Goal: Task Accomplishment & Management: Complete application form

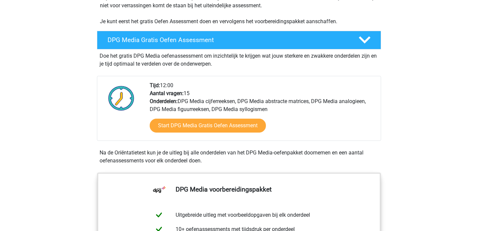
scroll to position [160, 0]
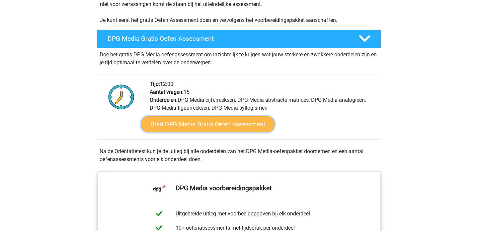
click at [196, 130] on link "Start DPG Media Gratis Oefen Assessment" at bounding box center [208, 125] width 134 height 16
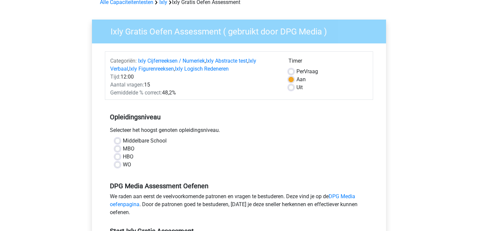
scroll to position [36, 0]
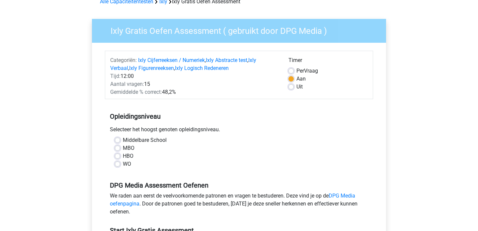
click at [296, 72] on label "Per Vraag" at bounding box center [307, 71] width 22 height 8
click at [291, 72] on input "Per Vraag" at bounding box center [291, 70] width 5 height 7
radio input "true"
click at [296, 78] on label "Aan" at bounding box center [300, 79] width 9 height 8
click at [291, 78] on input "Aan" at bounding box center [291, 78] width 5 height 7
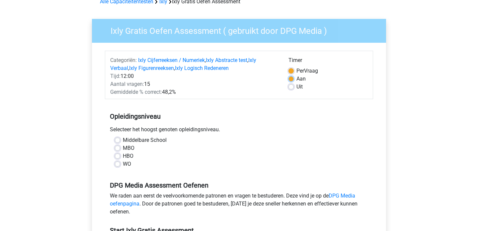
radio input "true"
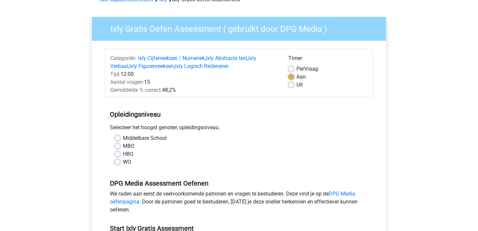
scroll to position [39, 0]
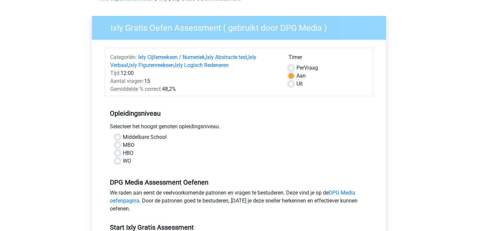
click at [126, 160] on label "WO" at bounding box center [127, 161] width 8 height 8
click at [120, 160] on input "WO" at bounding box center [117, 160] width 5 height 7
radio input "true"
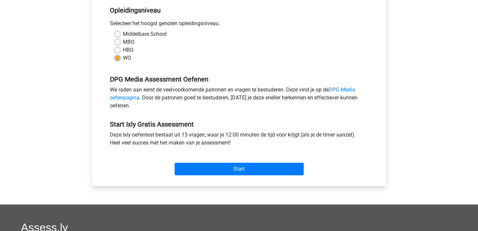
scroll to position [168, 0]
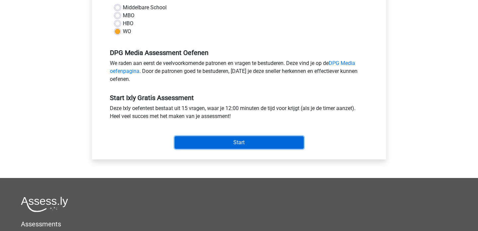
click at [200, 147] on input "Start" at bounding box center [239, 142] width 129 height 13
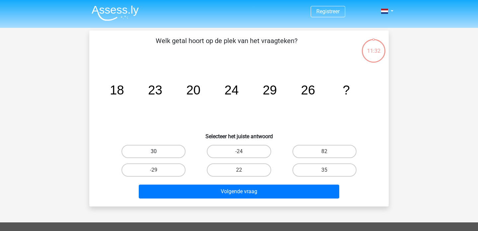
click at [165, 156] on label "30" at bounding box center [154, 151] width 64 height 13
click at [158, 156] on input "30" at bounding box center [156, 154] width 4 height 4
radio input "true"
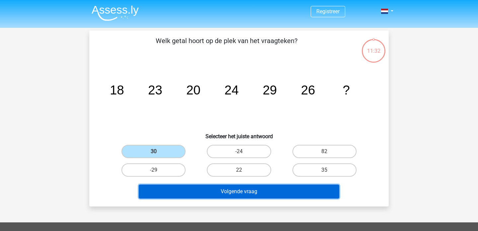
click at [188, 192] on button "Volgende vraag" at bounding box center [239, 192] width 201 height 14
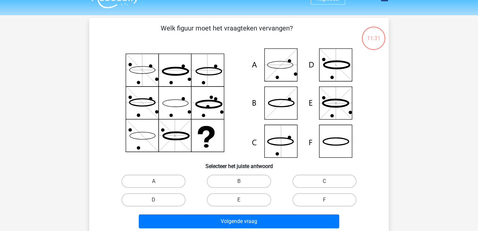
scroll to position [31, 0]
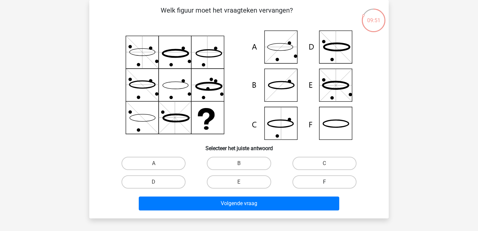
click at [307, 185] on label "F" at bounding box center [325, 182] width 64 height 13
click at [324, 185] on input "F" at bounding box center [326, 184] width 4 height 4
radio input "true"
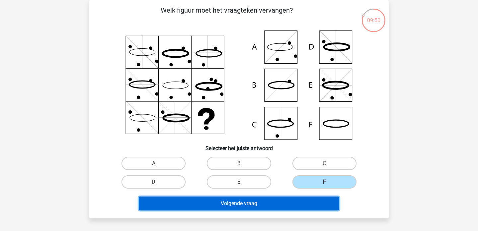
click at [283, 201] on button "Volgende vraag" at bounding box center [239, 204] width 201 height 14
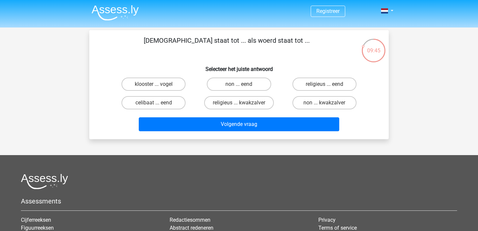
scroll to position [0, 0]
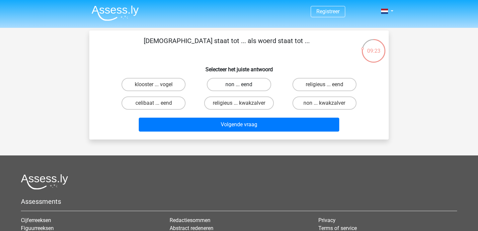
click at [252, 80] on label "non ... eend" at bounding box center [239, 84] width 64 height 13
click at [243, 85] on input "non ... eend" at bounding box center [241, 87] width 4 height 4
radio input "true"
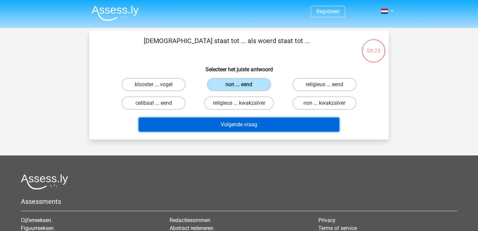
click at [240, 122] on button "Volgende vraag" at bounding box center [239, 125] width 201 height 14
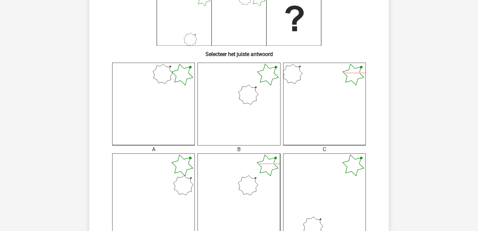
scroll to position [120, 0]
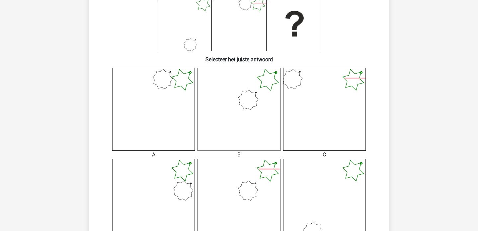
click at [241, 120] on icon at bounding box center [239, 109] width 83 height 83
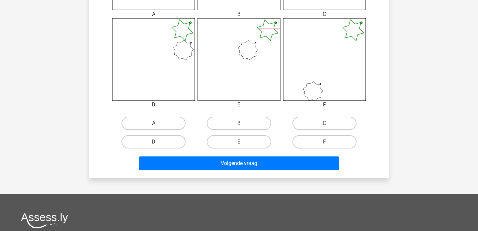
scroll to position [261, 0]
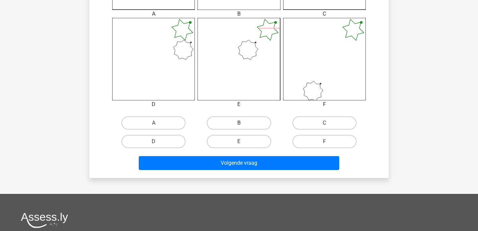
click at [228, 126] on label "B" at bounding box center [239, 123] width 64 height 13
click at [239, 126] on input "B" at bounding box center [241, 125] width 4 height 4
radio input "true"
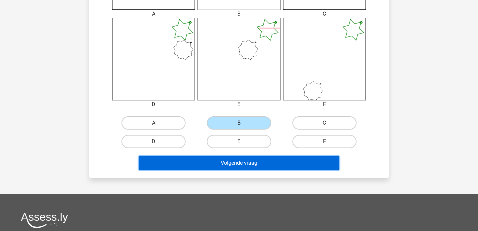
click at [228, 165] on button "Volgende vraag" at bounding box center [239, 163] width 201 height 14
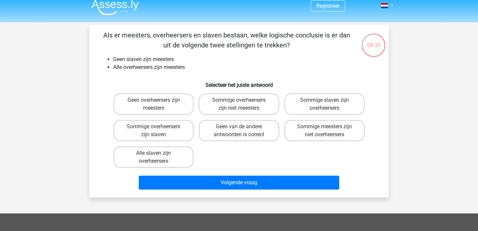
scroll to position [9, 0]
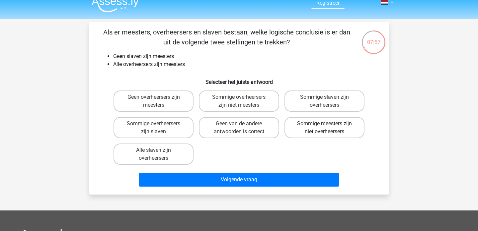
click at [299, 127] on label "Sommige meesters zijn niet overheersers" at bounding box center [325, 127] width 80 height 21
click at [324, 127] on input "Sommige meesters zijn niet overheersers" at bounding box center [326, 126] width 4 height 4
radio input "true"
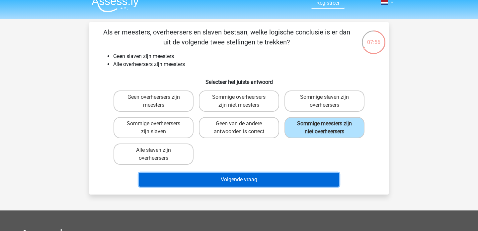
click at [270, 180] on button "Volgende vraag" at bounding box center [239, 180] width 201 height 14
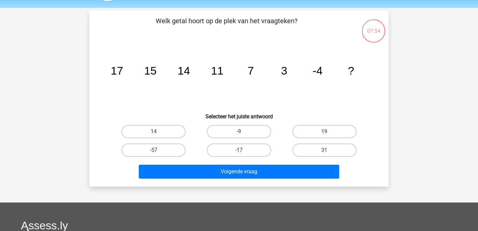
scroll to position [19, 0]
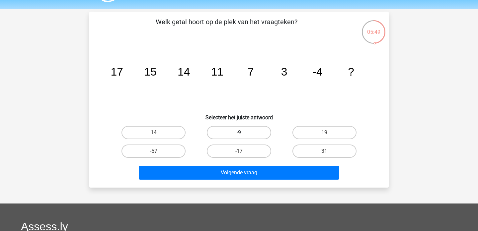
click at [243, 129] on label "-9" at bounding box center [239, 132] width 64 height 13
click at [243, 133] on input "-9" at bounding box center [241, 135] width 4 height 4
radio input "true"
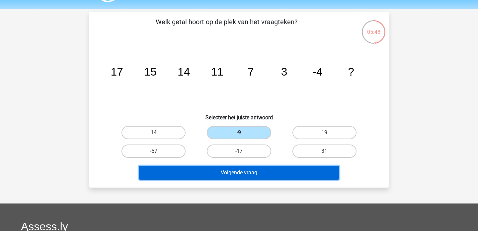
click at [233, 179] on button "Volgende vraag" at bounding box center [239, 173] width 201 height 14
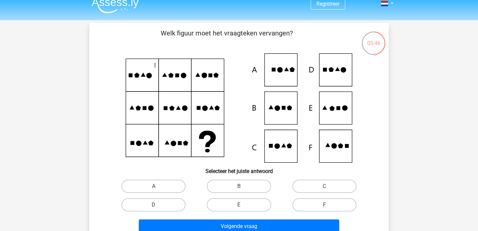
scroll to position [0, 0]
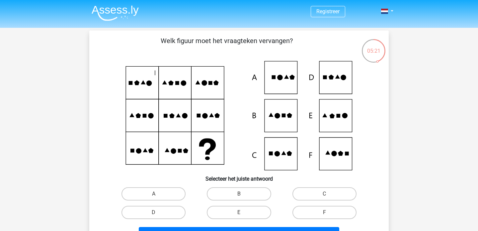
click at [332, 117] on icon at bounding box center [332, 116] width 5 height 5
click at [244, 212] on label "E" at bounding box center [239, 212] width 64 height 13
click at [243, 213] on input "E" at bounding box center [241, 215] width 4 height 4
radio input "true"
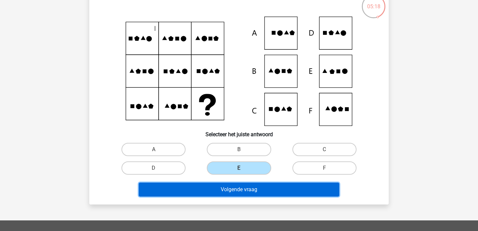
click at [239, 190] on button "Volgende vraag" at bounding box center [239, 190] width 201 height 14
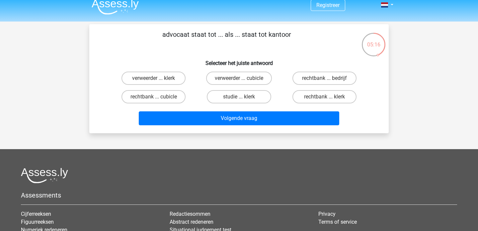
scroll to position [5, 0]
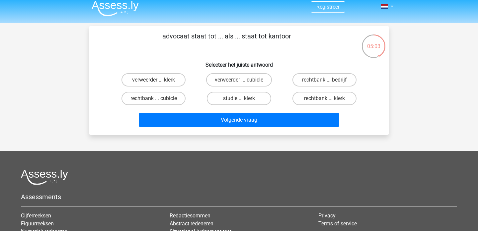
click at [327, 101] on input "rechtbank ... klerk" at bounding box center [326, 101] width 4 height 4
radio input "true"
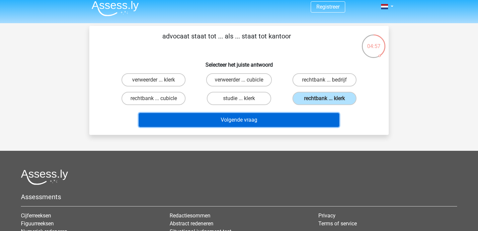
click at [278, 122] on button "Volgende vraag" at bounding box center [239, 120] width 201 height 14
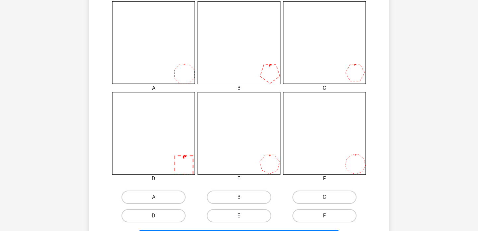
scroll to position [191, 0]
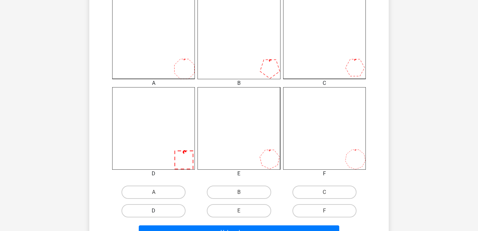
click at [149, 209] on label "D" at bounding box center [154, 211] width 64 height 13
click at [154, 211] on input "D" at bounding box center [156, 213] width 4 height 4
radio input "true"
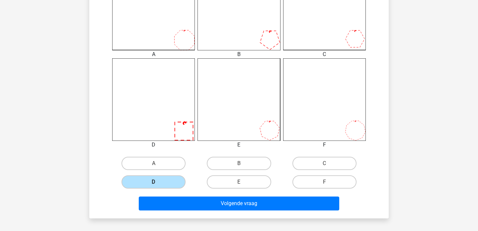
scroll to position [228, 0]
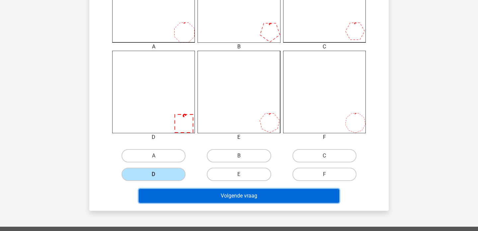
click at [157, 198] on button "Volgende vraag" at bounding box center [239, 196] width 201 height 14
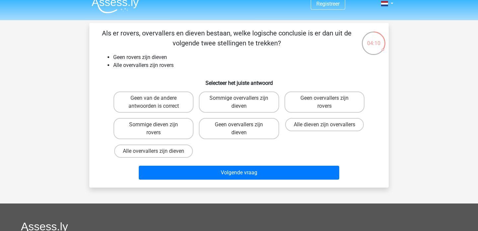
scroll to position [0, 0]
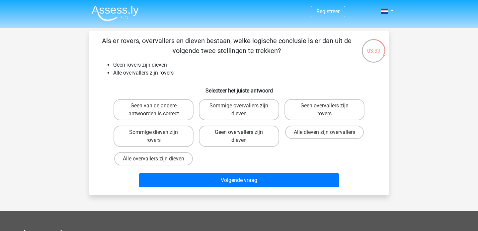
click at [225, 137] on label "Geen overvallers zijn dieven" at bounding box center [239, 136] width 80 height 21
click at [239, 137] on input "Geen overvallers zijn dieven" at bounding box center [241, 134] width 4 height 4
radio input "true"
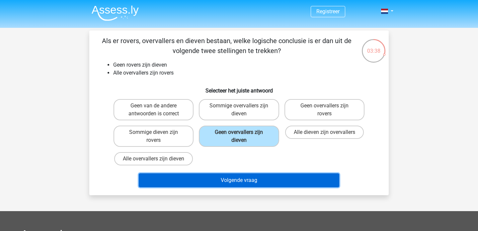
click at [242, 178] on button "Volgende vraag" at bounding box center [239, 181] width 201 height 14
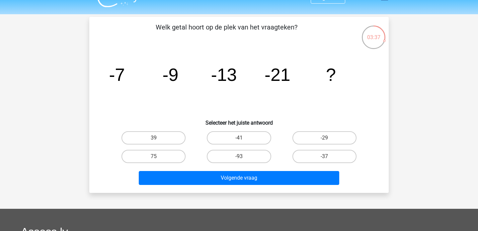
scroll to position [10, 0]
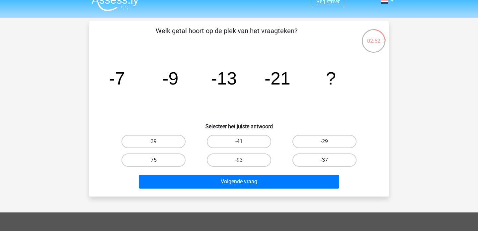
click at [313, 160] on label "-37" at bounding box center [325, 160] width 64 height 13
click at [324, 160] on input "-37" at bounding box center [326, 162] width 4 height 4
radio input "true"
click at [292, 174] on div "Volgende vraag" at bounding box center [239, 181] width 278 height 22
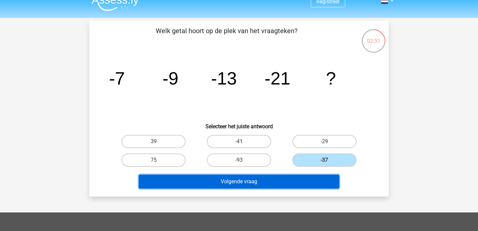
click at [287, 178] on button "Volgende vraag" at bounding box center [239, 182] width 201 height 14
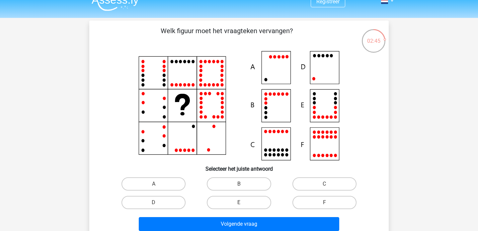
scroll to position [11, 0]
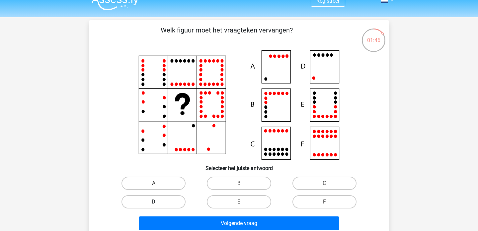
click at [166, 205] on label "D" at bounding box center [154, 202] width 64 height 13
click at [158, 205] on input "D" at bounding box center [156, 204] width 4 height 4
radio input "true"
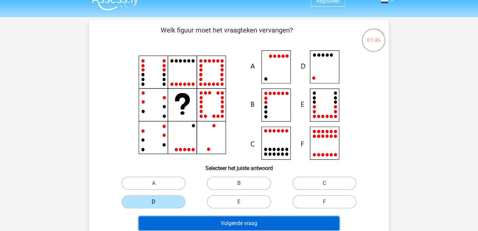
click at [176, 222] on button "Volgende vraag" at bounding box center [239, 224] width 201 height 14
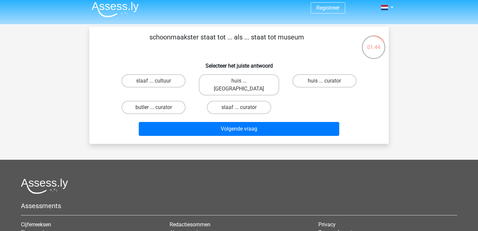
scroll to position [0, 0]
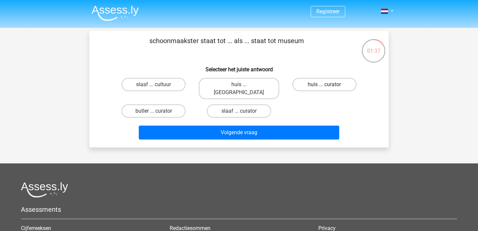
click at [334, 87] on label "huis ... curator" at bounding box center [325, 84] width 64 height 13
click at [329, 87] on input "huis ... curator" at bounding box center [326, 87] width 4 height 4
radio input "true"
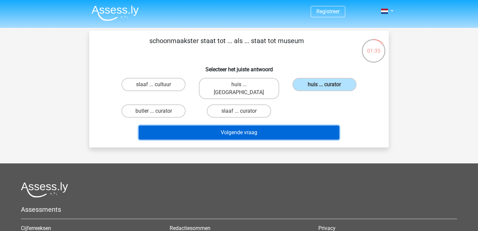
click at [249, 128] on button "Volgende vraag" at bounding box center [239, 133] width 201 height 14
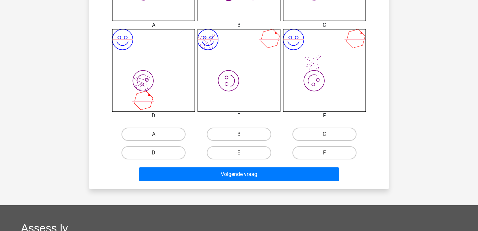
scroll to position [253, 0]
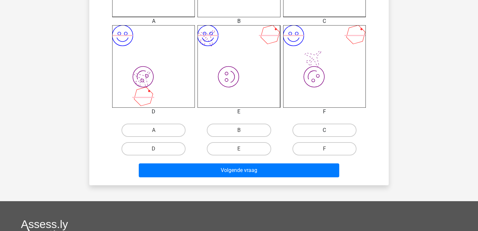
click at [322, 125] on label "C" at bounding box center [325, 130] width 64 height 13
click at [324, 130] on input "C" at bounding box center [326, 132] width 4 height 4
radio input "true"
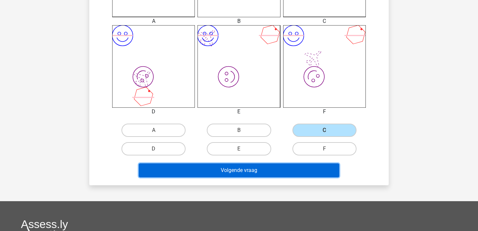
click at [282, 174] on button "Volgende vraag" at bounding box center [239, 171] width 201 height 14
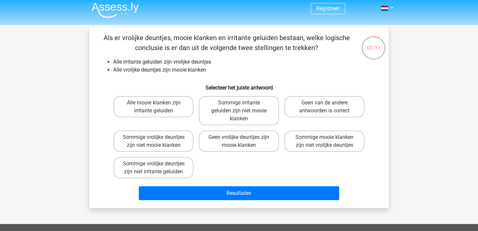
scroll to position [2, 0]
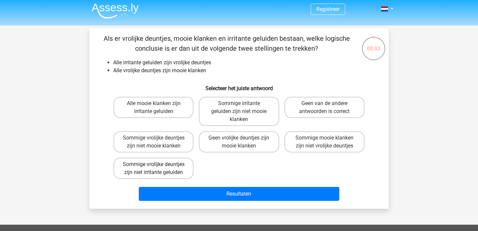
click at [169, 172] on label "Sommige vrolijke deuntjes zijn niet irritante geluiden" at bounding box center [154, 168] width 80 height 21
click at [158, 169] on input "Sommige vrolijke deuntjes zijn niet irritante geluiden" at bounding box center [156, 167] width 4 height 4
radio input "true"
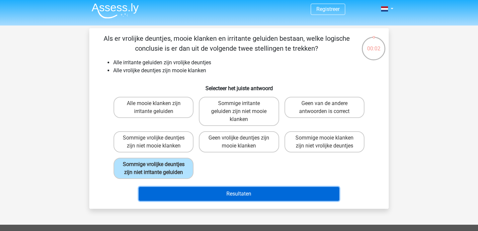
click at [210, 193] on button "Resultaten" at bounding box center [239, 194] width 201 height 14
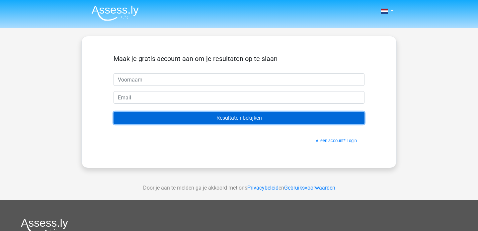
click at [208, 122] on input "Resultaten bekijken" at bounding box center [239, 118] width 251 height 13
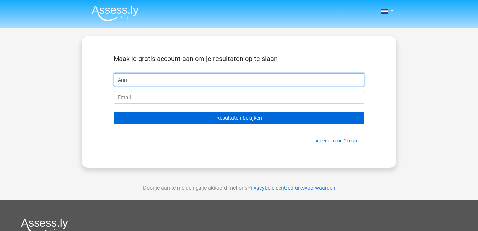
type input "Ann"
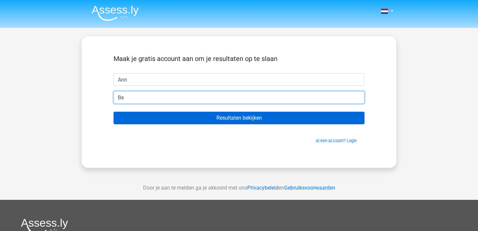
type input "B"
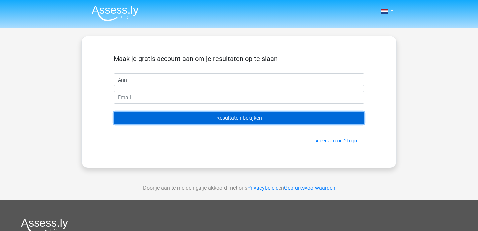
click at [304, 124] on input "Resultaten bekijken" at bounding box center [239, 118] width 251 height 13
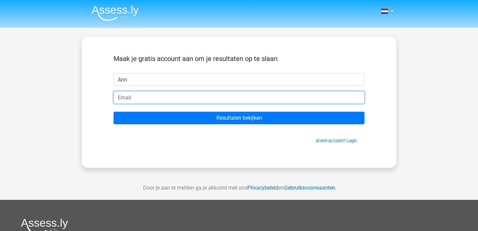
click at [245, 100] on input "email" at bounding box center [239, 97] width 251 height 13
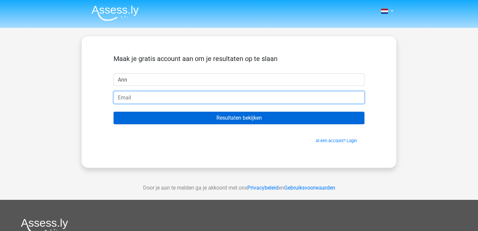
type input "isabelbruijstens@gmail.com"
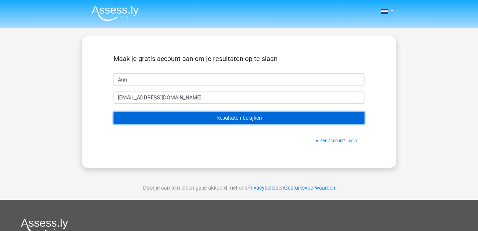
click at [206, 112] on input "Resultaten bekijken" at bounding box center [239, 118] width 251 height 13
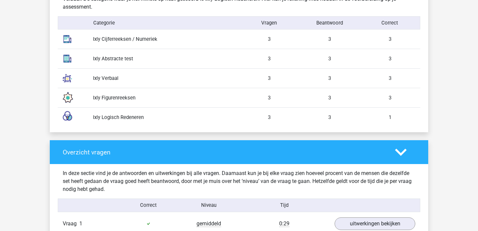
scroll to position [565, 0]
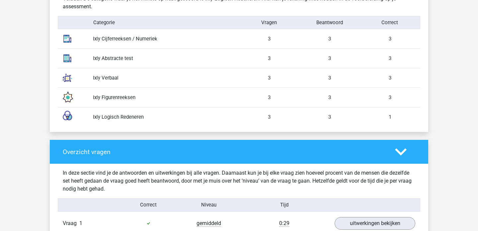
click at [116, 117] on div "Ixly Logisch Redeneren" at bounding box center [163, 117] width 151 height 7
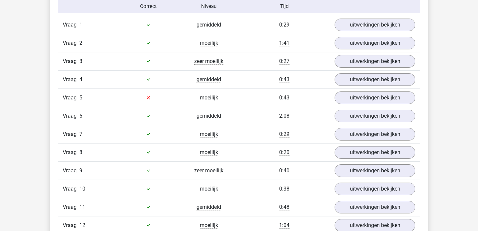
scroll to position [764, 0]
click at [115, 117] on div "Vraag 6" at bounding box center [88, 116] width 60 height 8
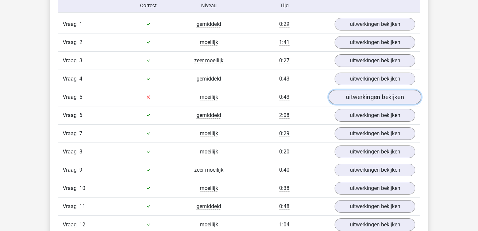
click at [358, 96] on link "uitwerkingen bekijken" at bounding box center [375, 97] width 93 height 15
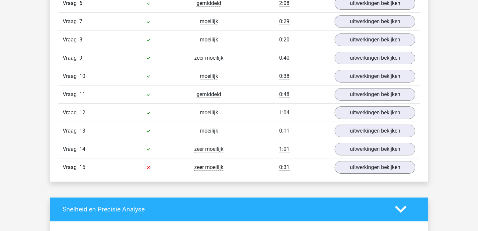
scroll to position [1239, 0]
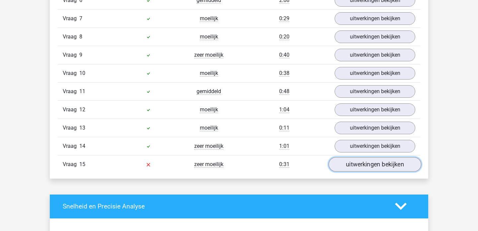
click at [365, 168] on link "uitwerkingen bekijken" at bounding box center [375, 164] width 93 height 15
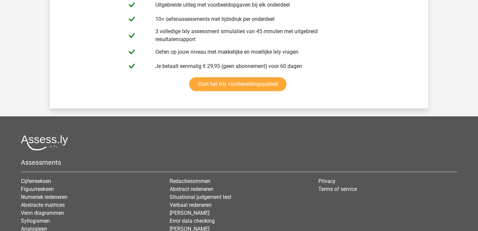
scroll to position [2255, 0]
